Goal: Transaction & Acquisition: Purchase product/service

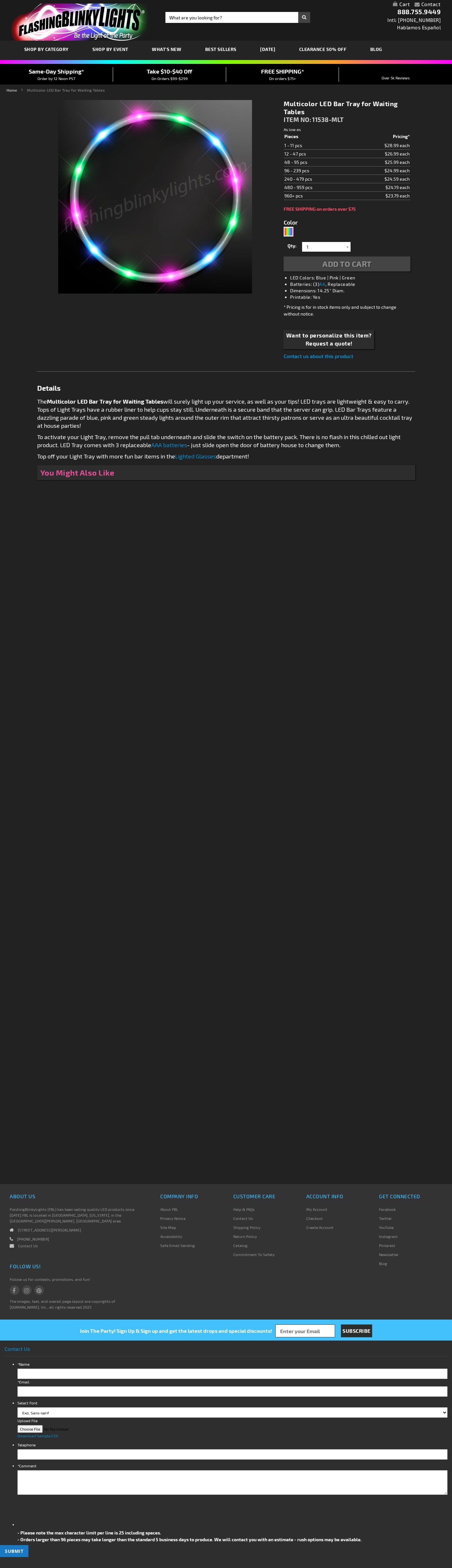
type input "5659"
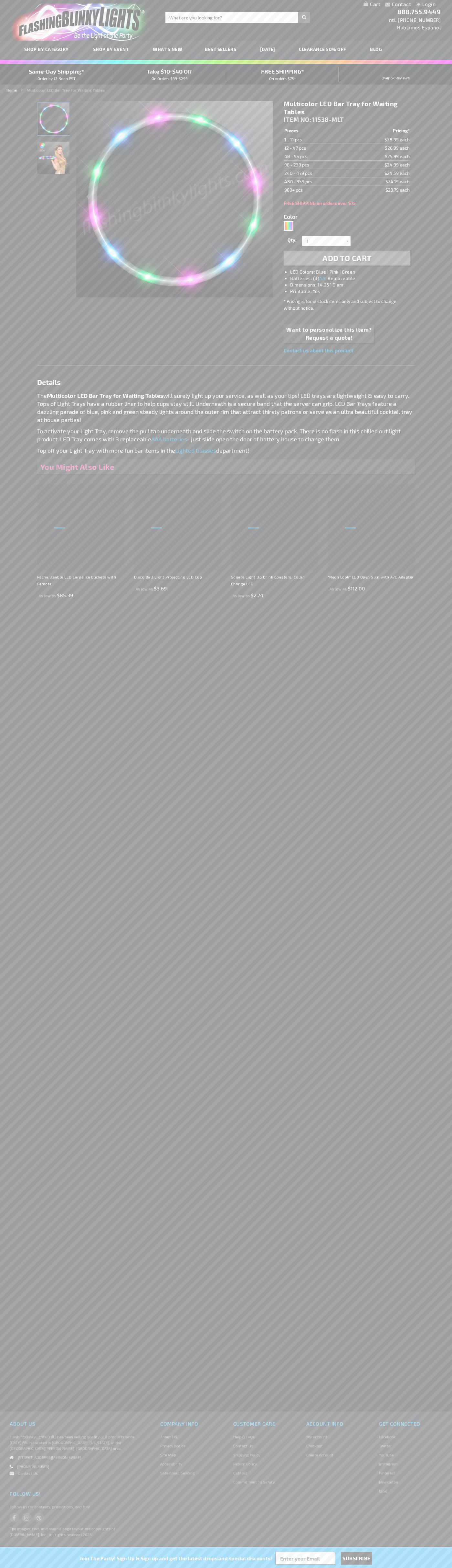
click at [353, 272] on li "LED Colors: Blue | Pink | Green" at bounding box center [353, 272] width 126 height 7
click at [347, 258] on span "Add to Cart" at bounding box center [347, 257] width 49 height 9
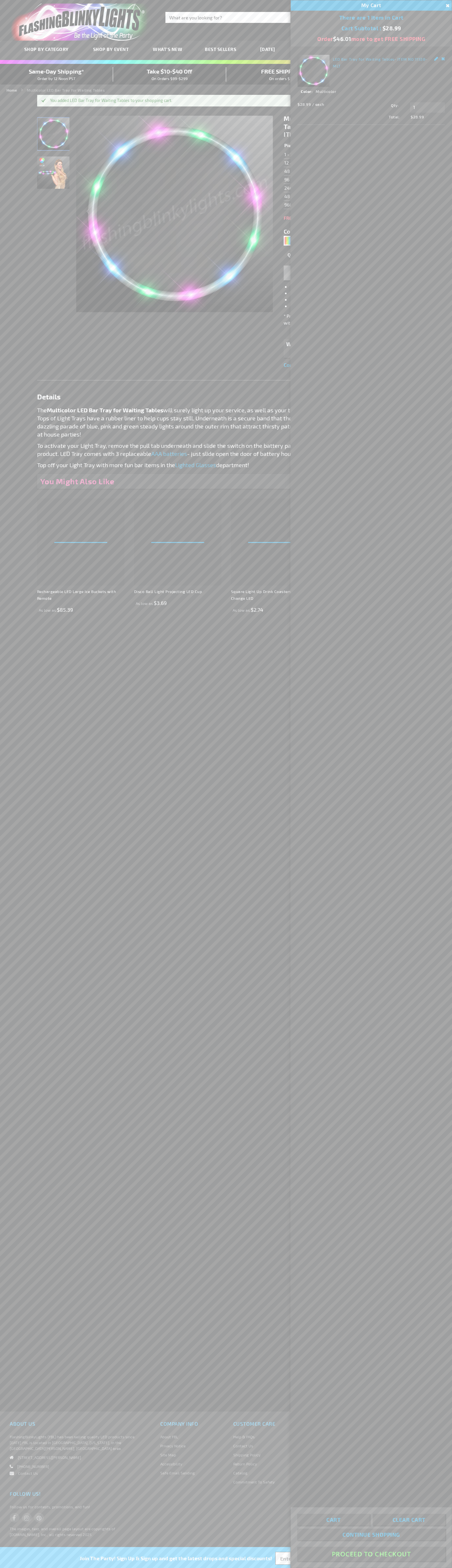
click at [371, 1554] on button "Proceed To Checkout" at bounding box center [371, 1554] width 148 height 15
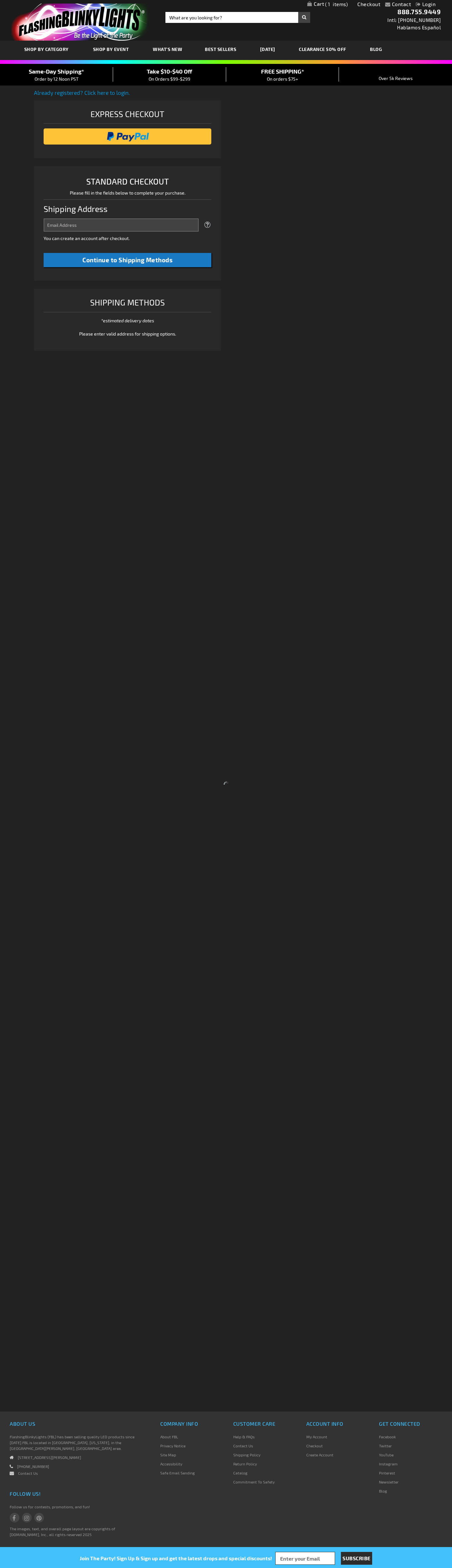
select select "US"
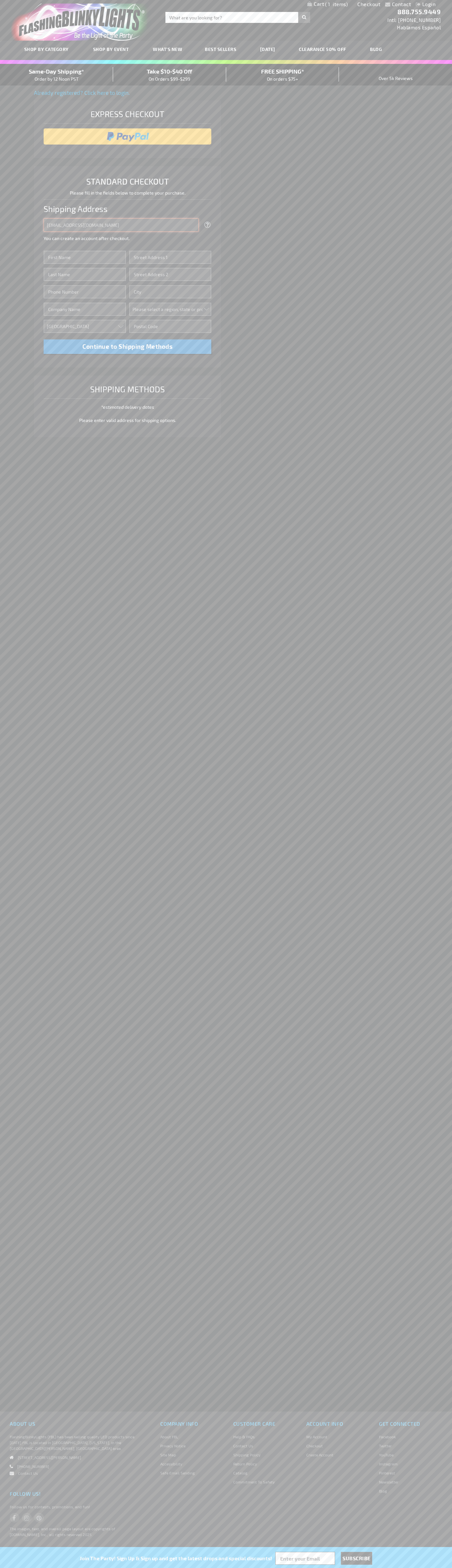
type input "johnsmith005@storebotmail.joonix.net"
type input "John"
type input "401 North Tryon Street"
type input "First floor"
type input "charlotte"
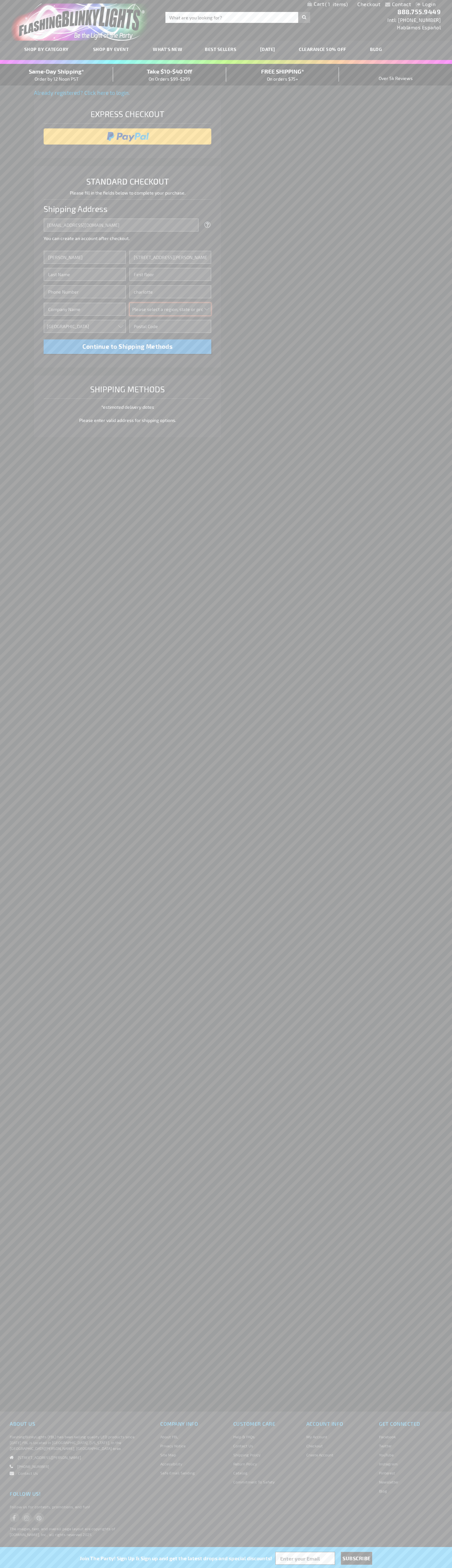
select select "44"
type input "28202"
type input "Smith"
type input "6502530000"
type input "John Smith"
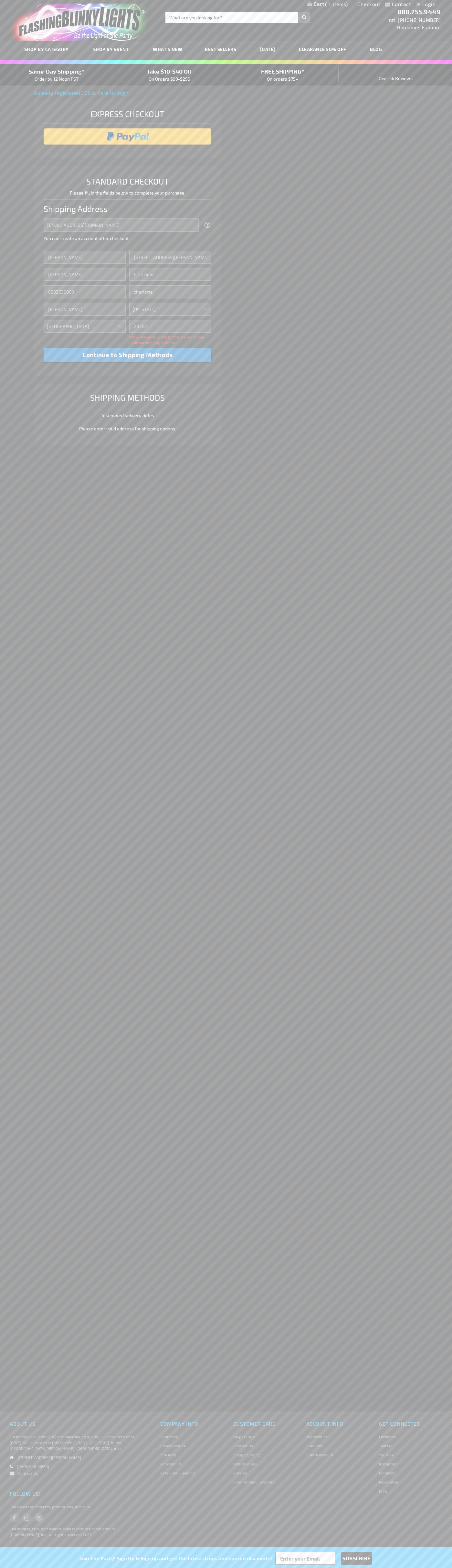
click at [57, 75] on div "Same-Day Shipping* Order by 12 Noon PST" at bounding box center [57, 74] width 113 height 15
click at [127, 136] on input "image" at bounding box center [127, 136] width 161 height 13
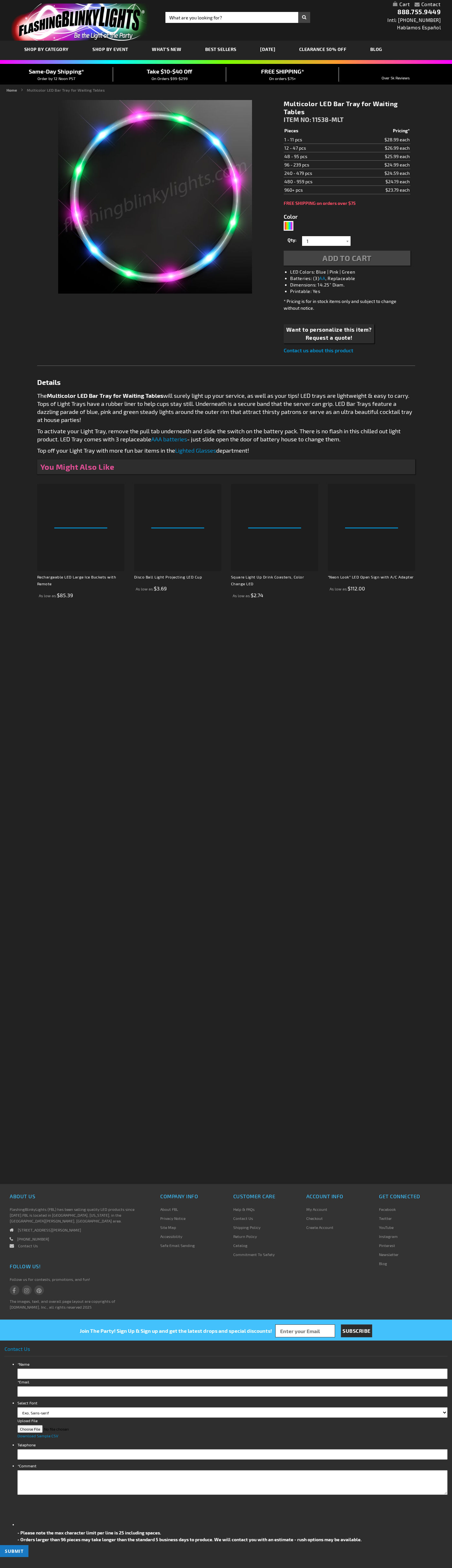
type input "5659"
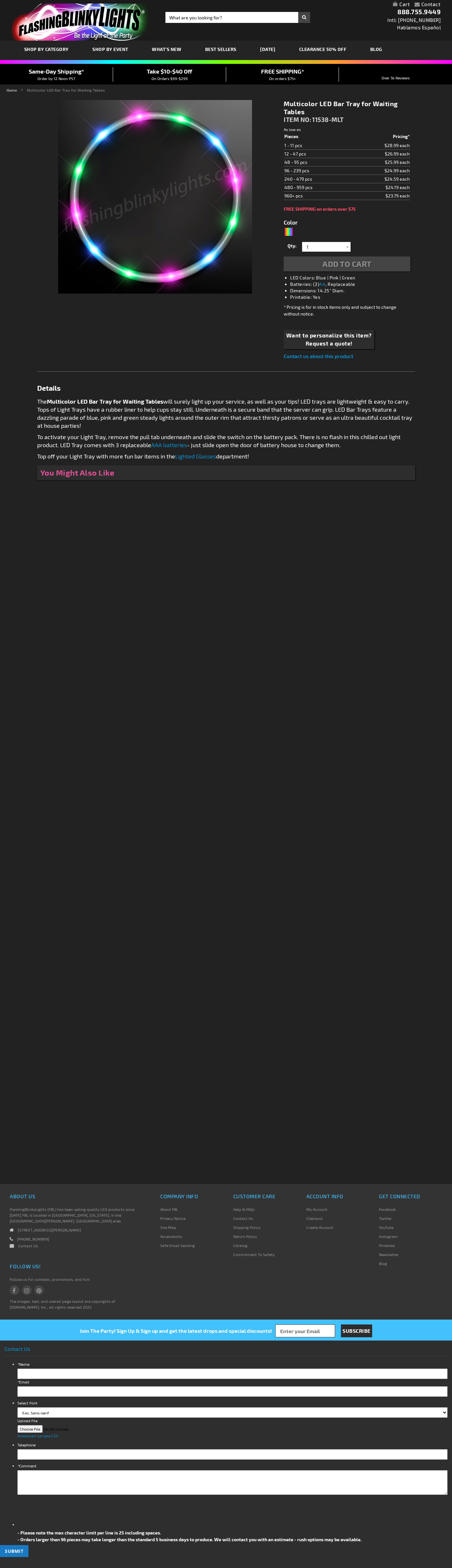
type input "5659"
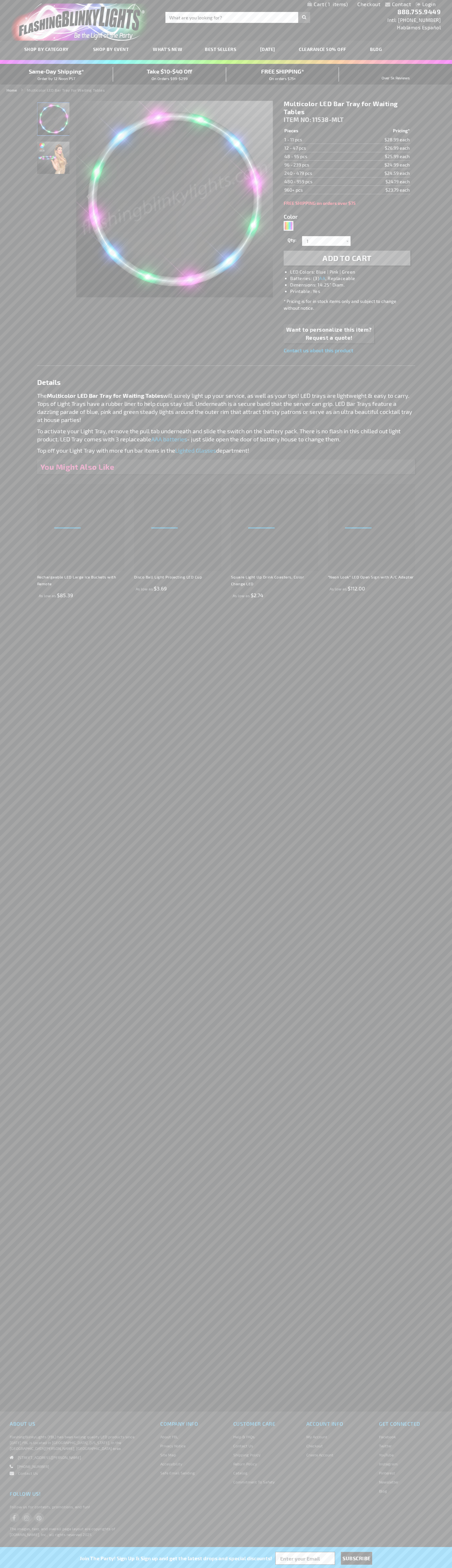
click at [327, 4] on span "1" at bounding box center [336, 4] width 23 height 6
